Goal: Task Accomplishment & Management: Manage account settings

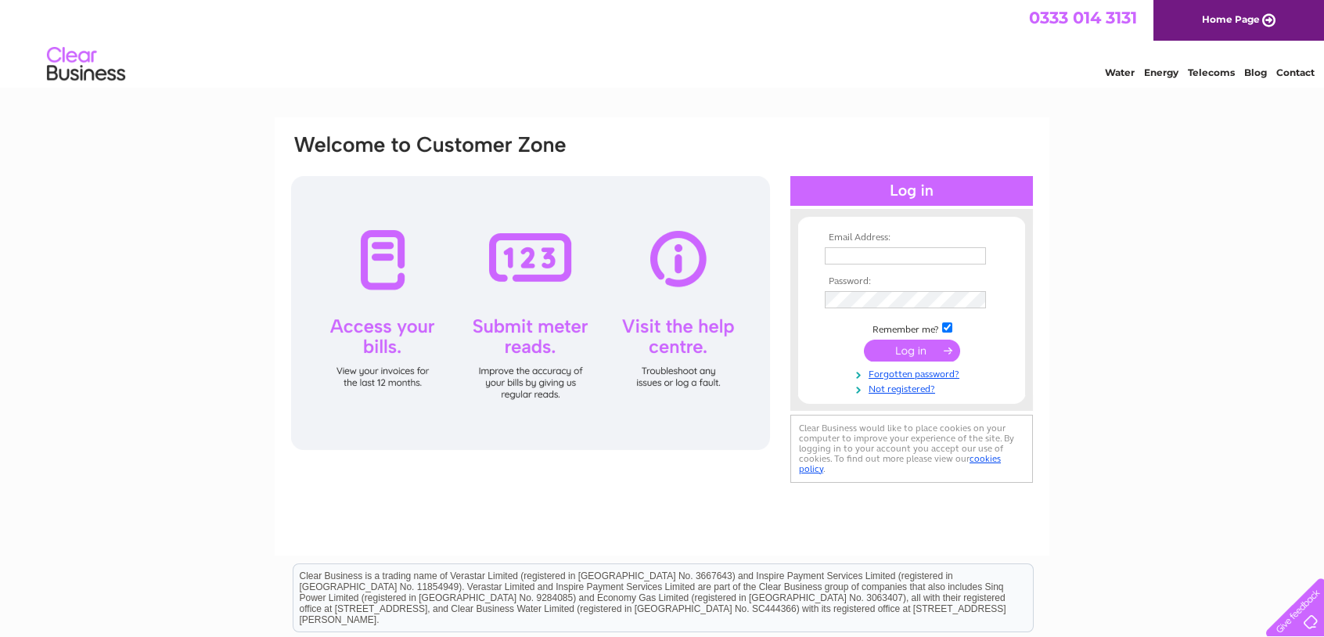
type input "info@dizzyfish.net"
click at [924, 349] on input "submit" at bounding box center [912, 351] width 96 height 22
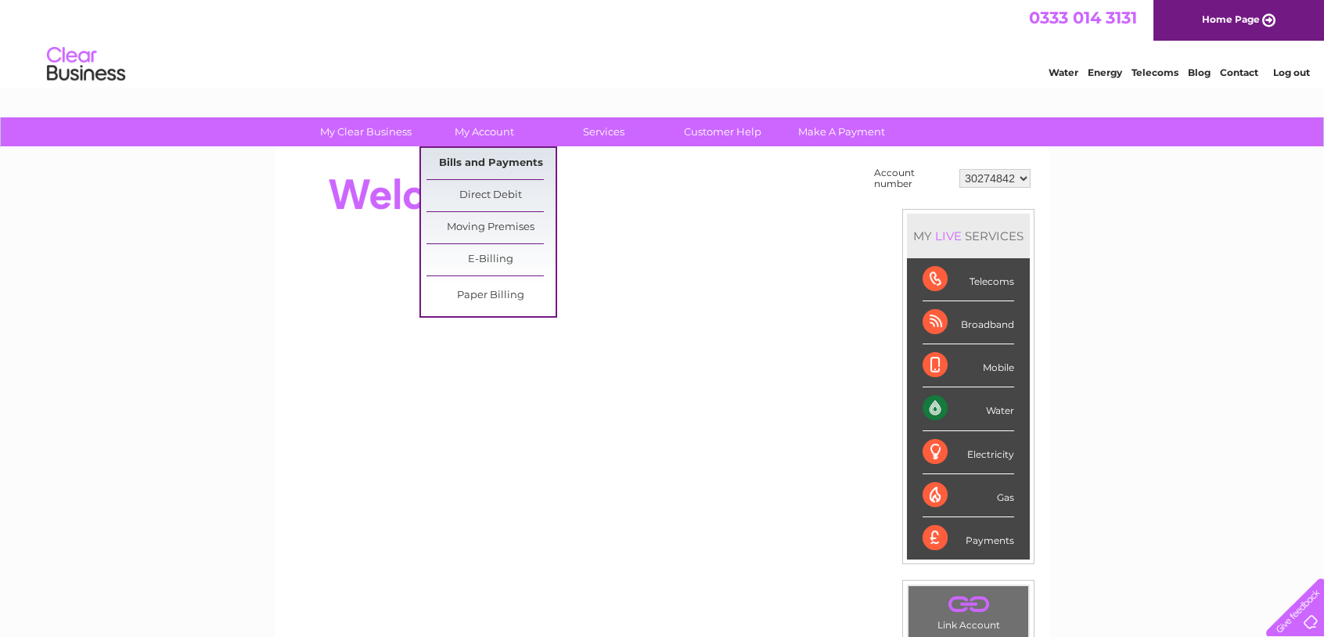
click at [497, 166] on link "Bills and Payments" at bounding box center [490, 163] width 129 height 31
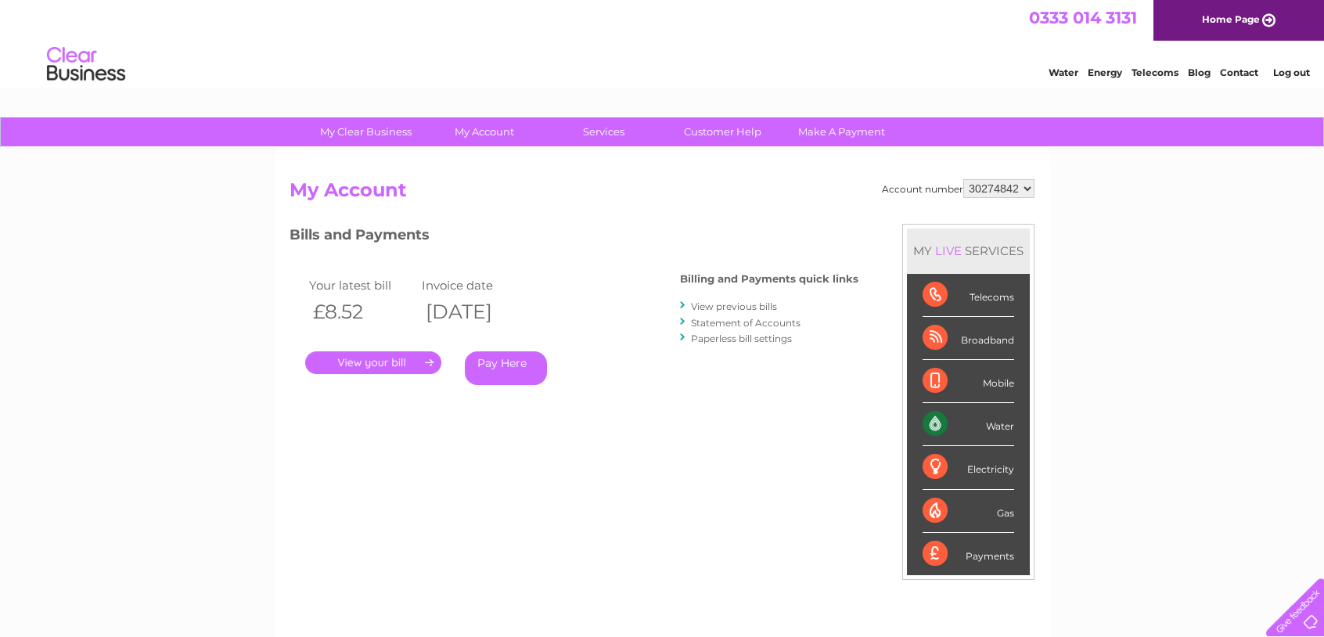
click at [390, 361] on link "." at bounding box center [373, 362] width 136 height 23
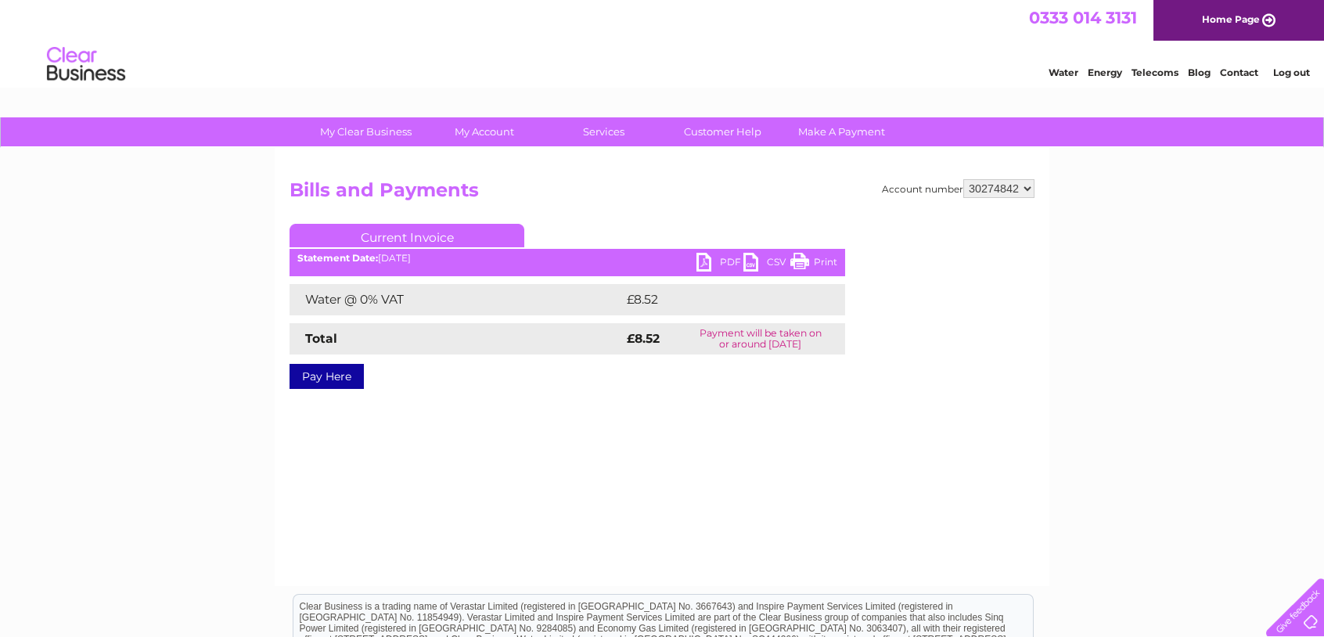
click at [720, 264] on link "PDF" at bounding box center [719, 264] width 47 height 23
